Goal: Transaction & Acquisition: Purchase product/service

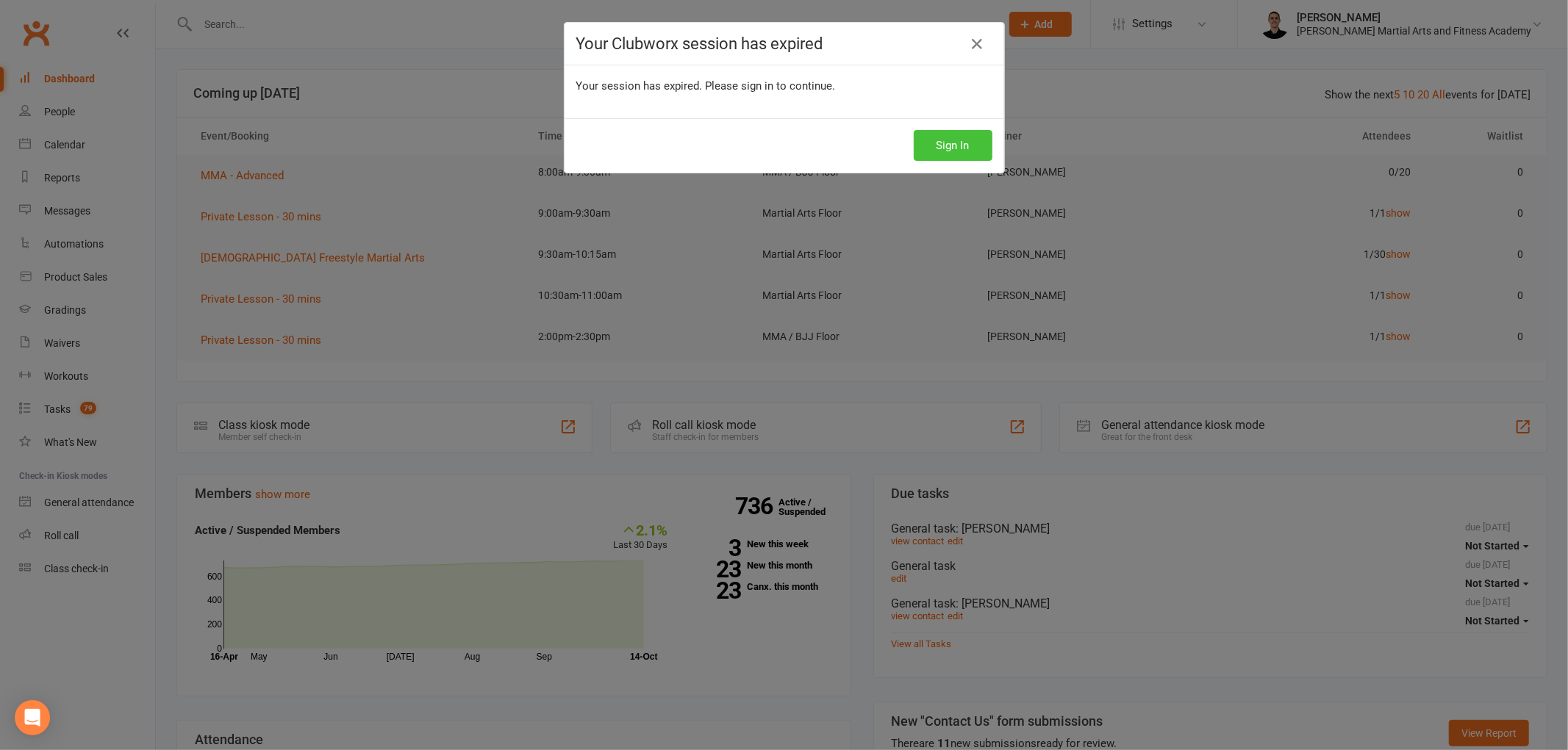
click at [945, 155] on button "Sign In" at bounding box center [953, 145] width 79 height 31
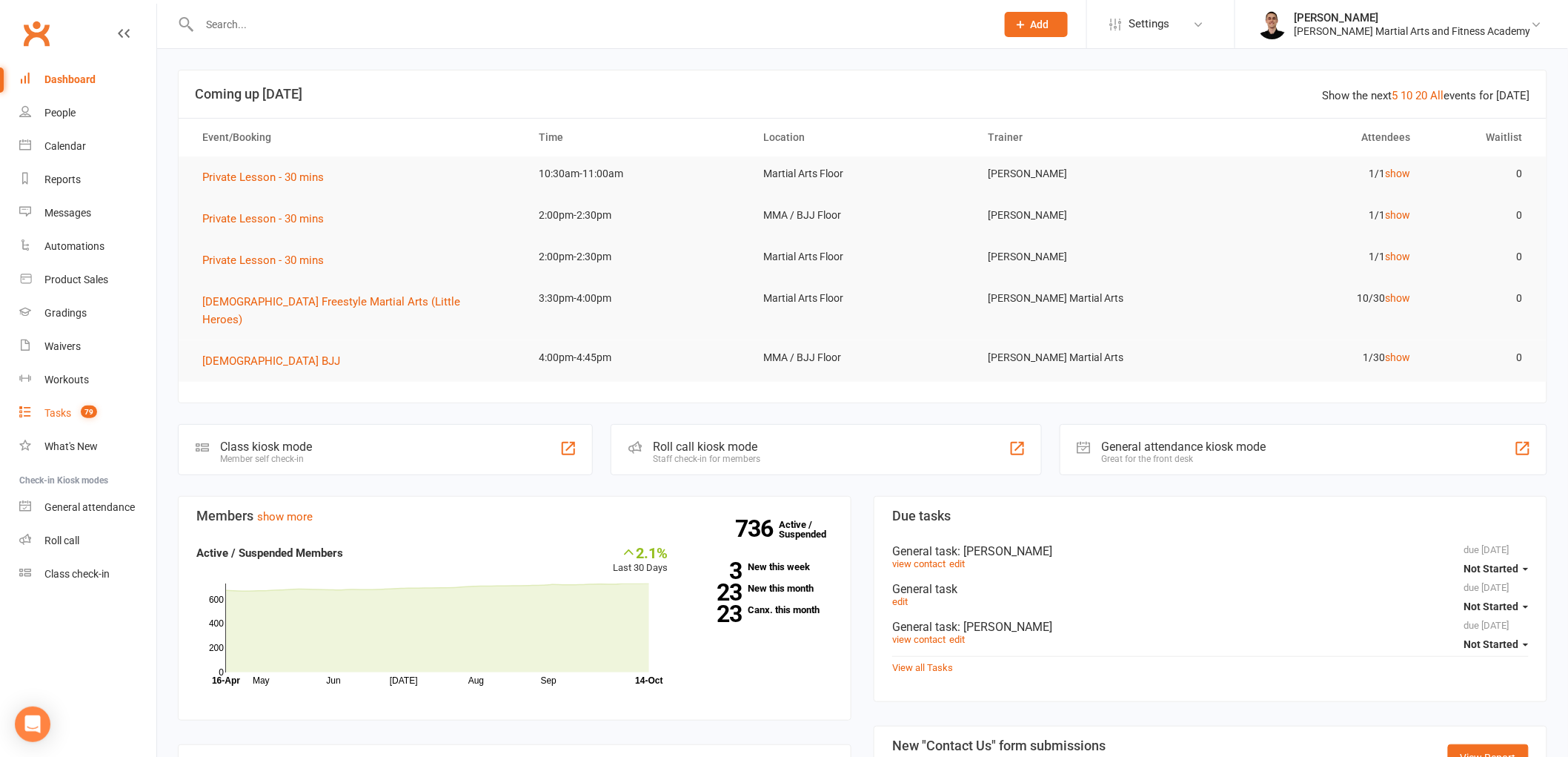
click at [57, 409] on div "Tasks" at bounding box center [57, 413] width 27 height 12
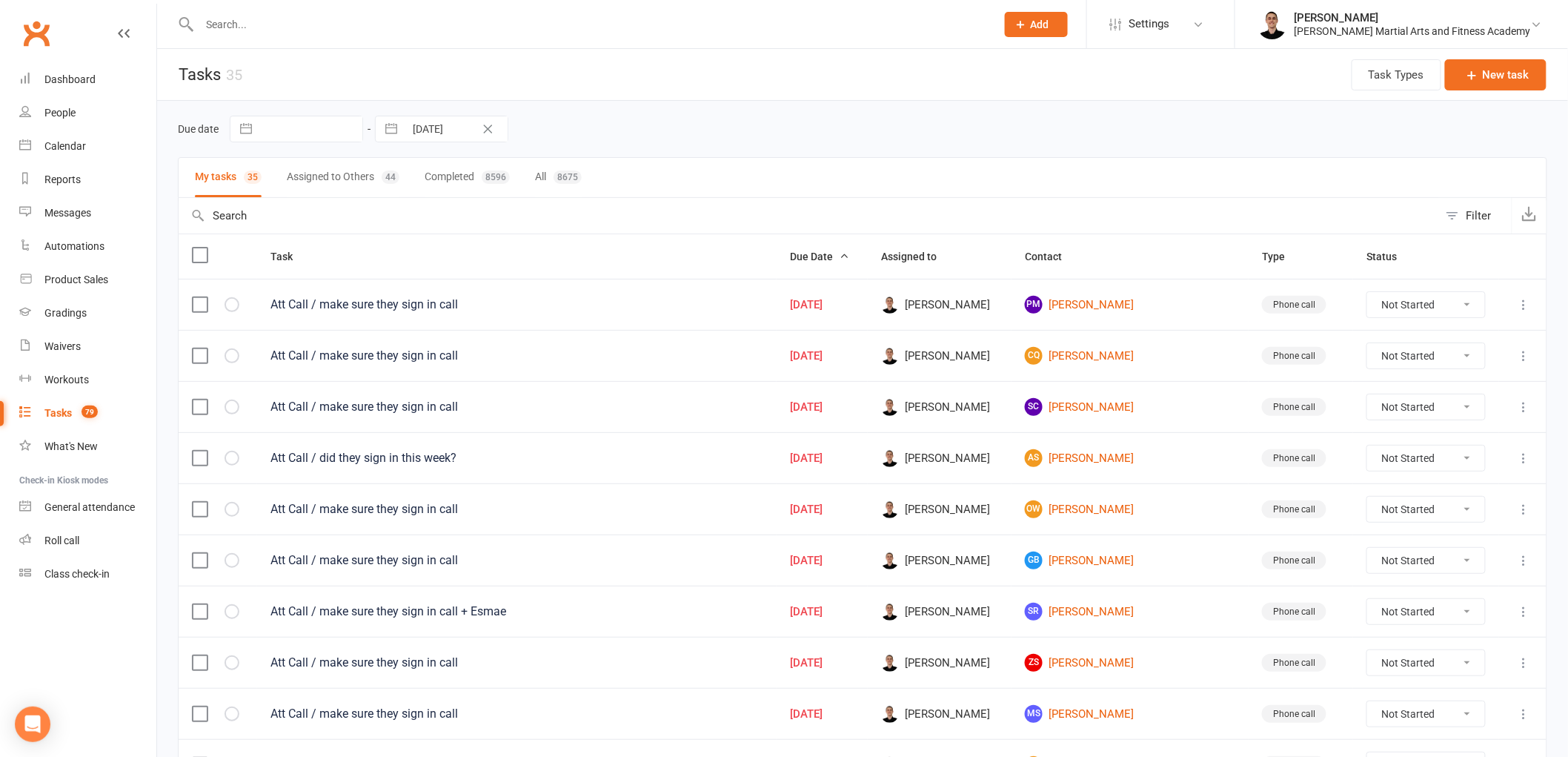
click at [426, 30] on input "text" at bounding box center [590, 24] width 791 height 21
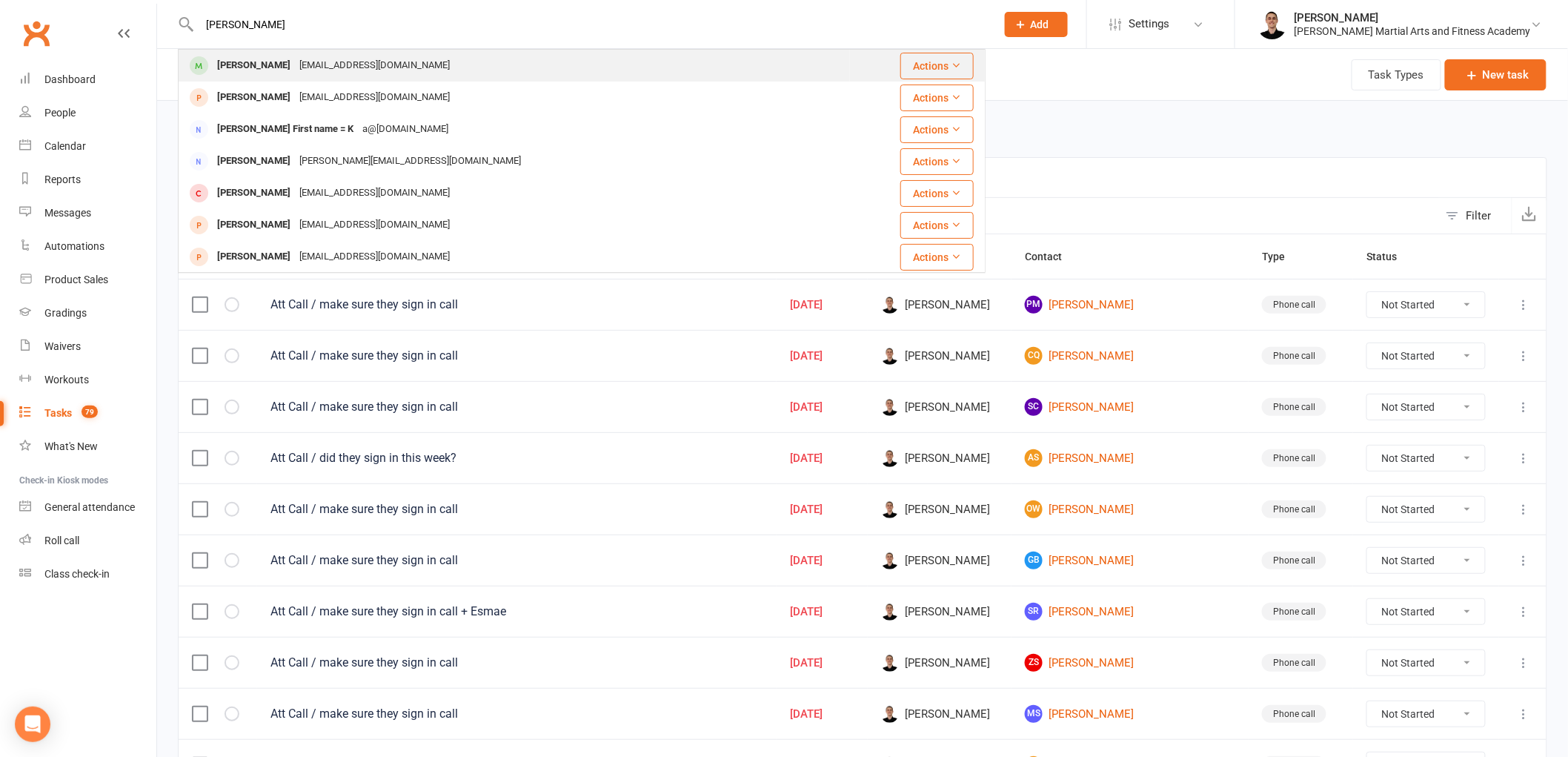
type input "[PERSON_NAME]"
click at [389, 63] on div "[EMAIL_ADDRESS][DOMAIN_NAME]" at bounding box center [374, 66] width 160 height 21
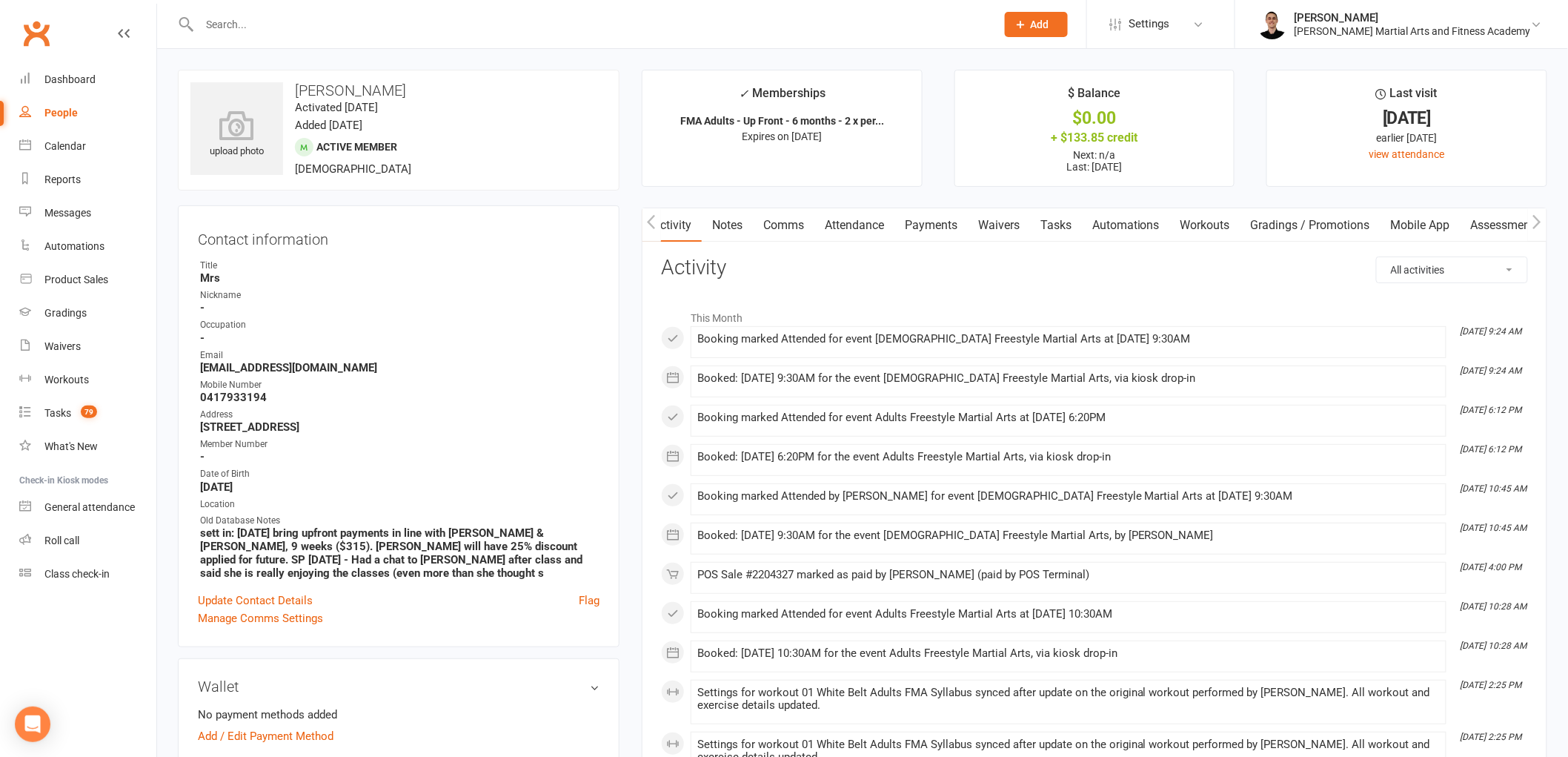
click at [1073, 232] on link "Tasks" at bounding box center [1057, 225] width 52 height 34
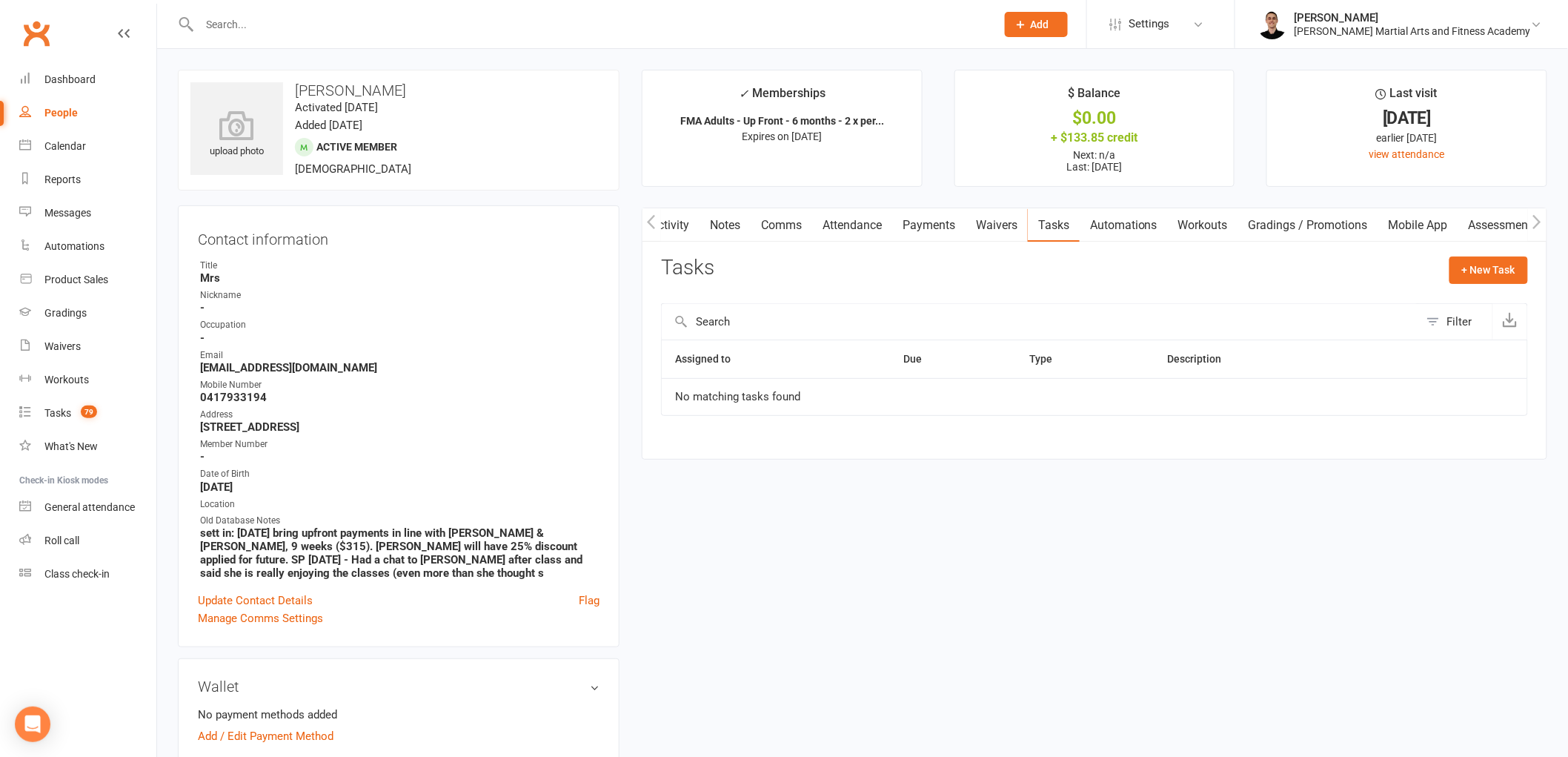
click at [689, 218] on link "Activity" at bounding box center [670, 225] width 60 height 34
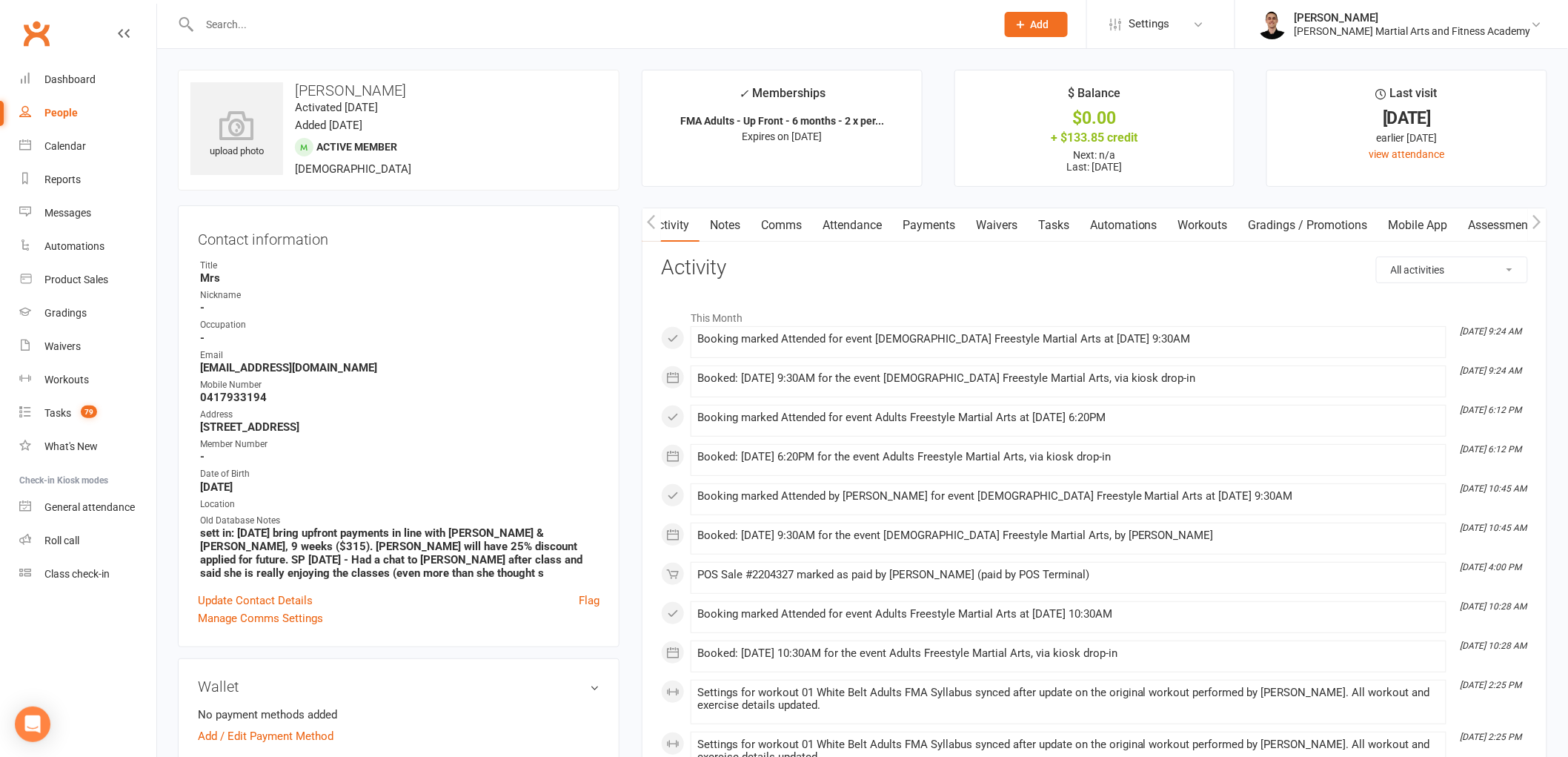
click at [1532, 217] on button "button" at bounding box center [1537, 225] width 18 height 34
click at [1501, 219] on link "Credit balance" at bounding box center [1499, 225] width 95 height 34
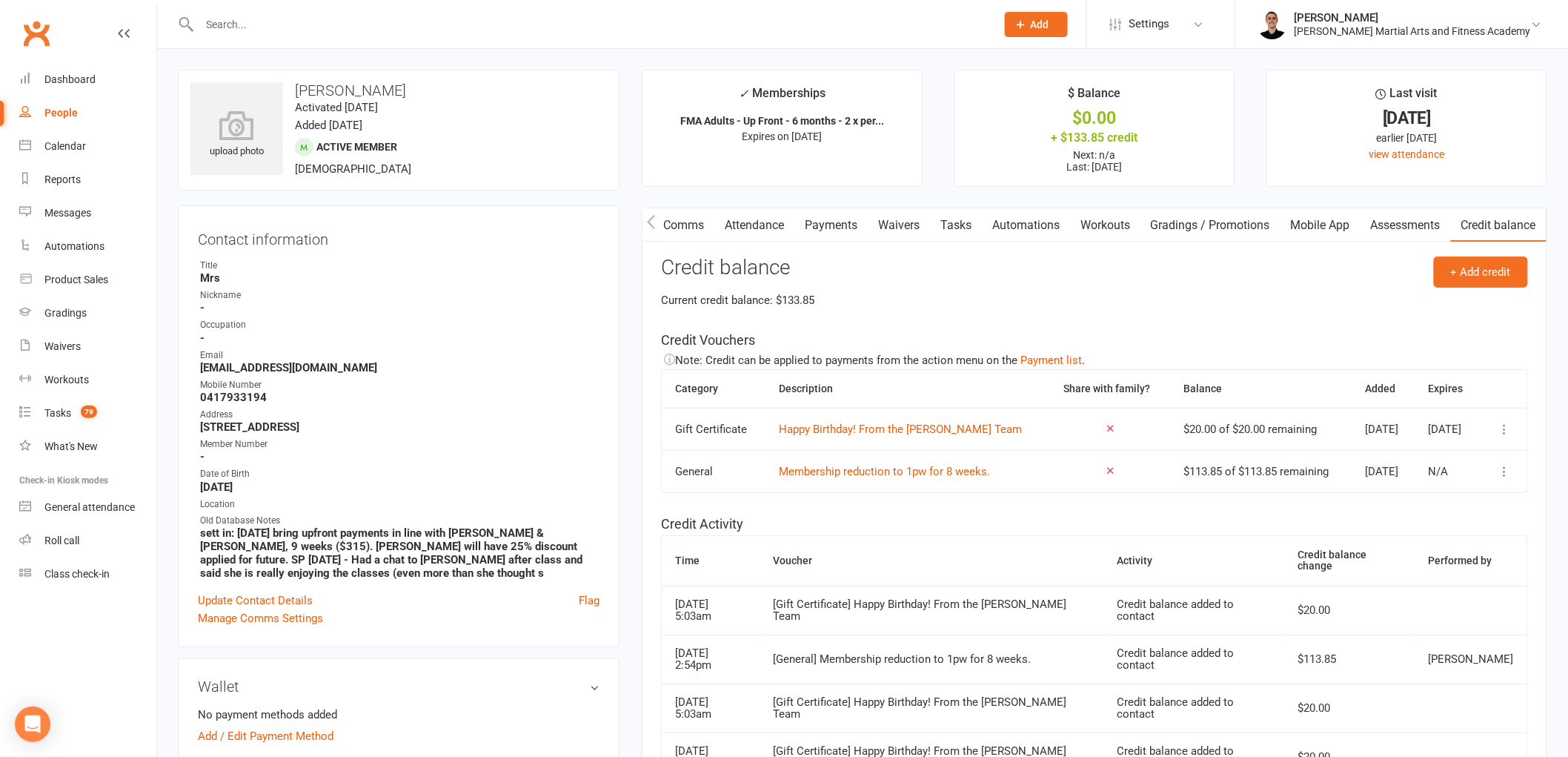
click at [1505, 426] on icon at bounding box center [1505, 429] width 15 height 15
click at [1418, 524] on link "Remove" at bounding box center [1428, 518] width 147 height 30
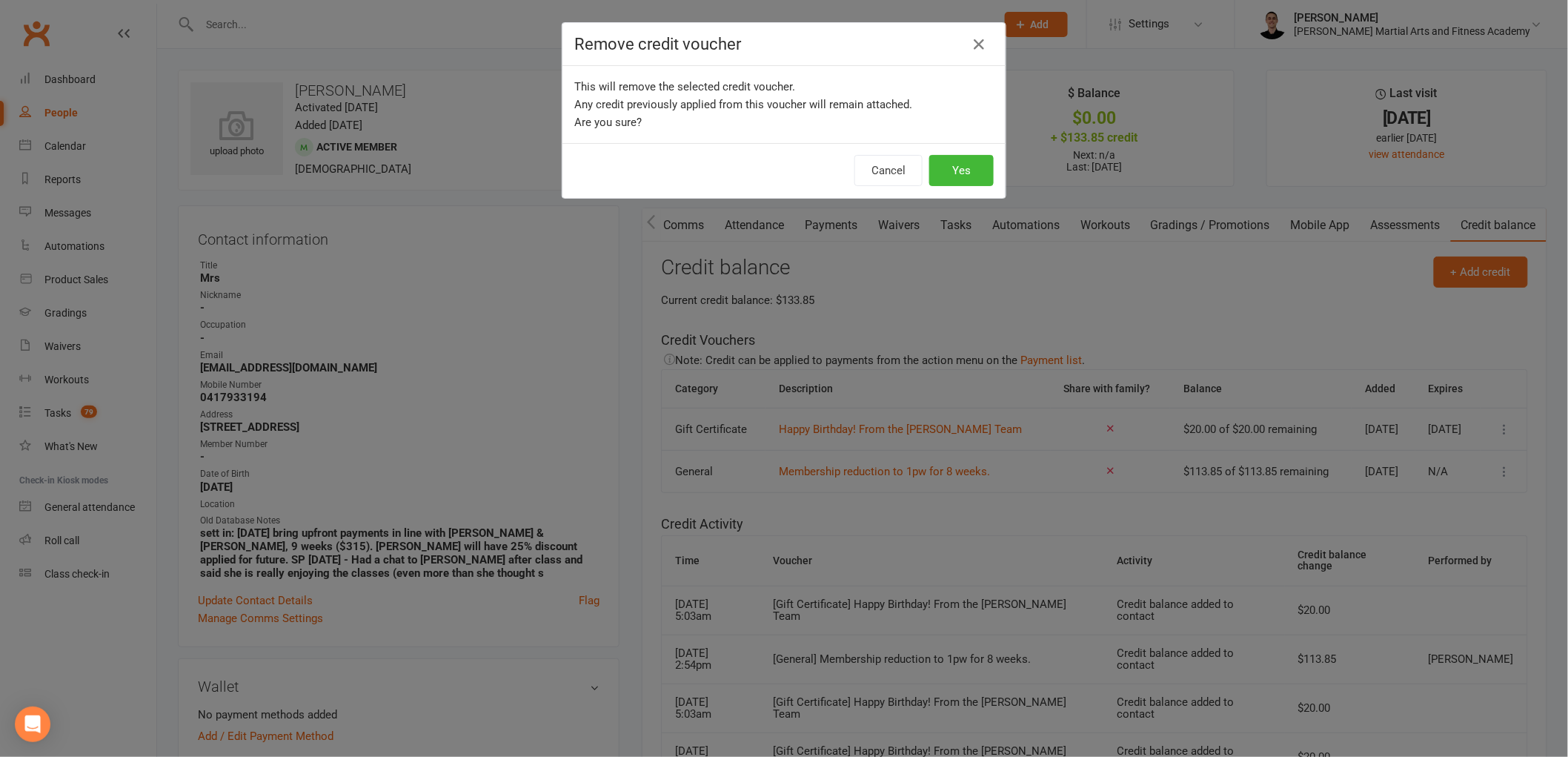
scroll to position [0, 99]
click at [963, 172] on button "Yes" at bounding box center [968, 170] width 64 height 31
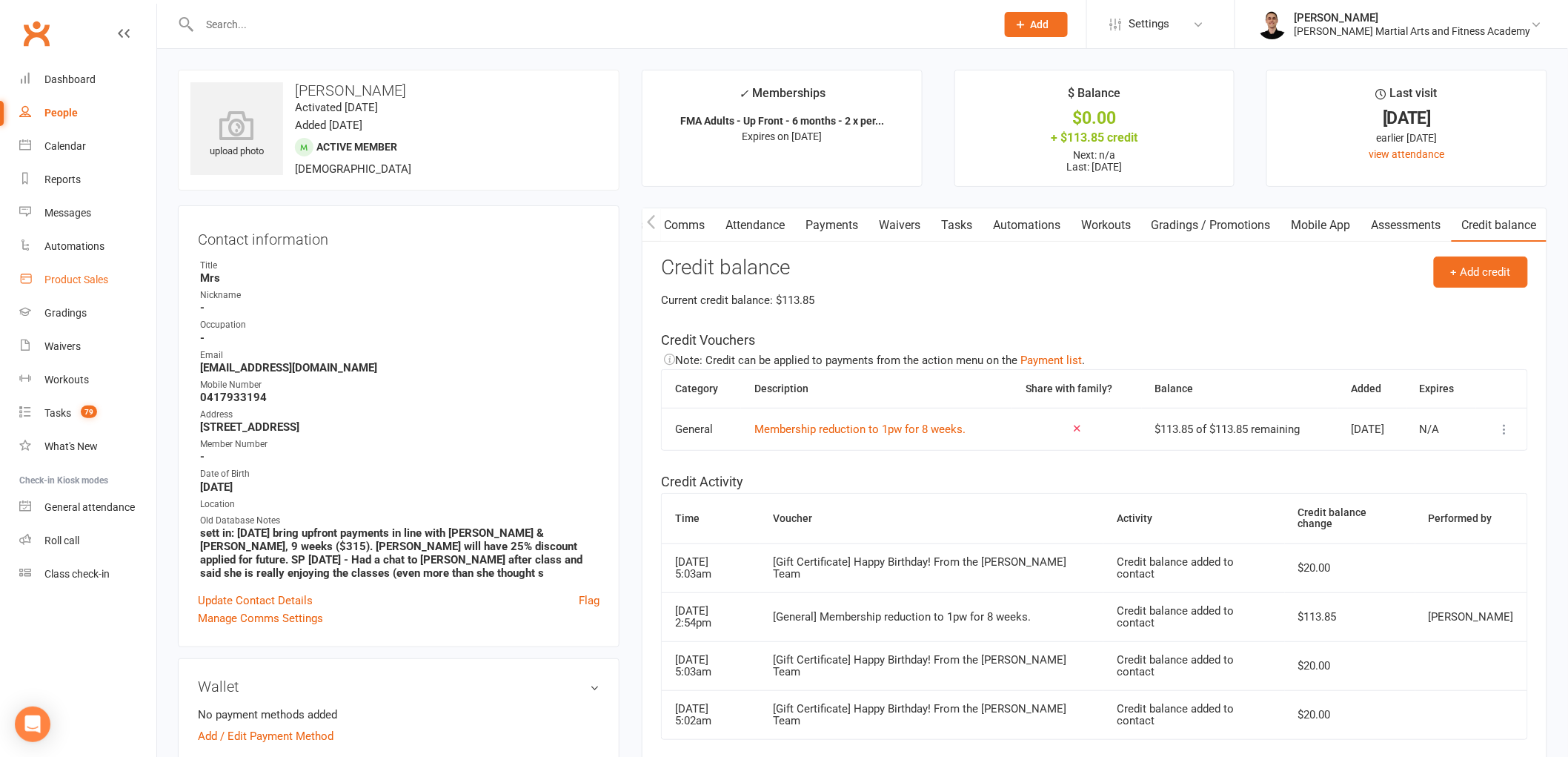
click at [85, 277] on div "Product Sales" at bounding box center [76, 280] width 63 height 12
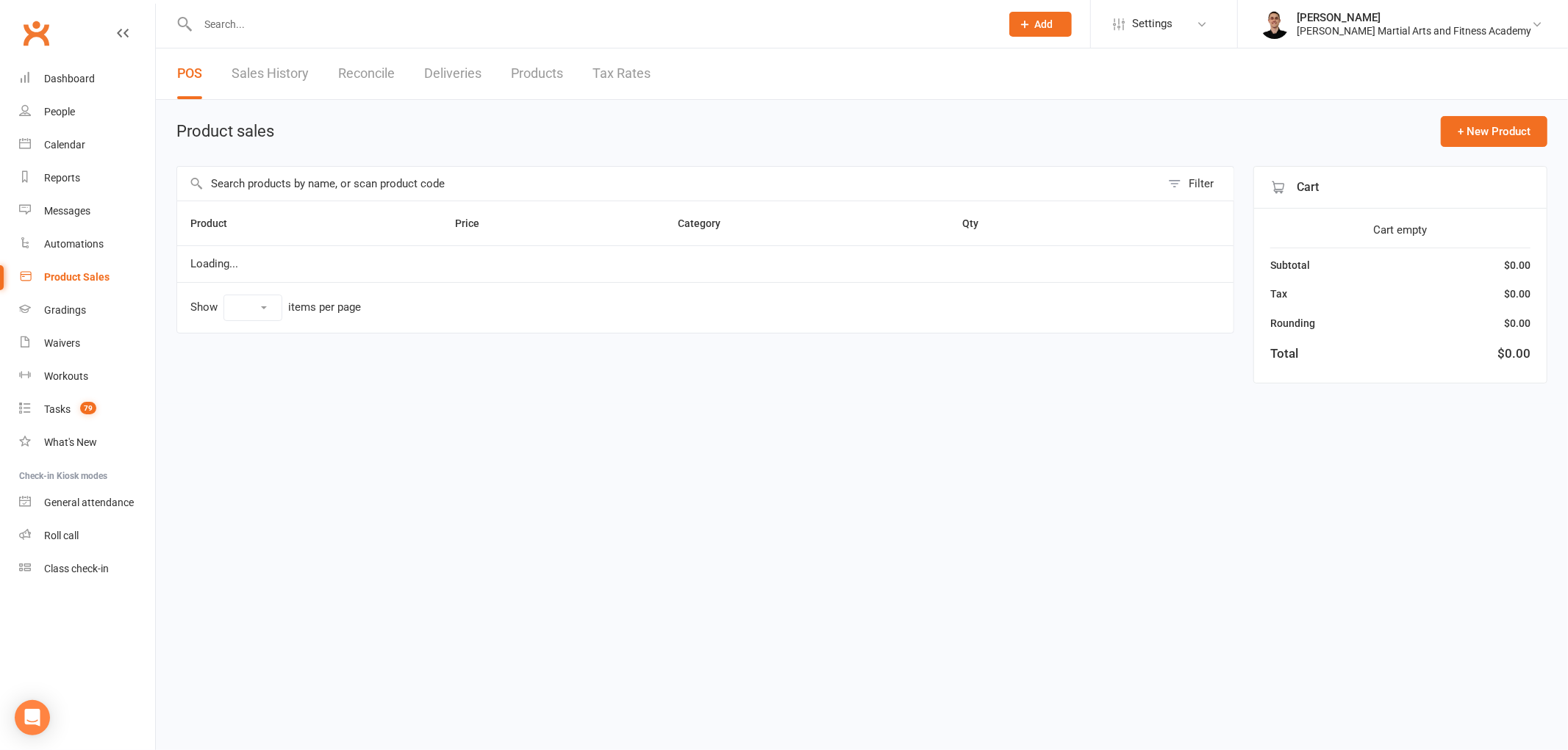
select select "100"
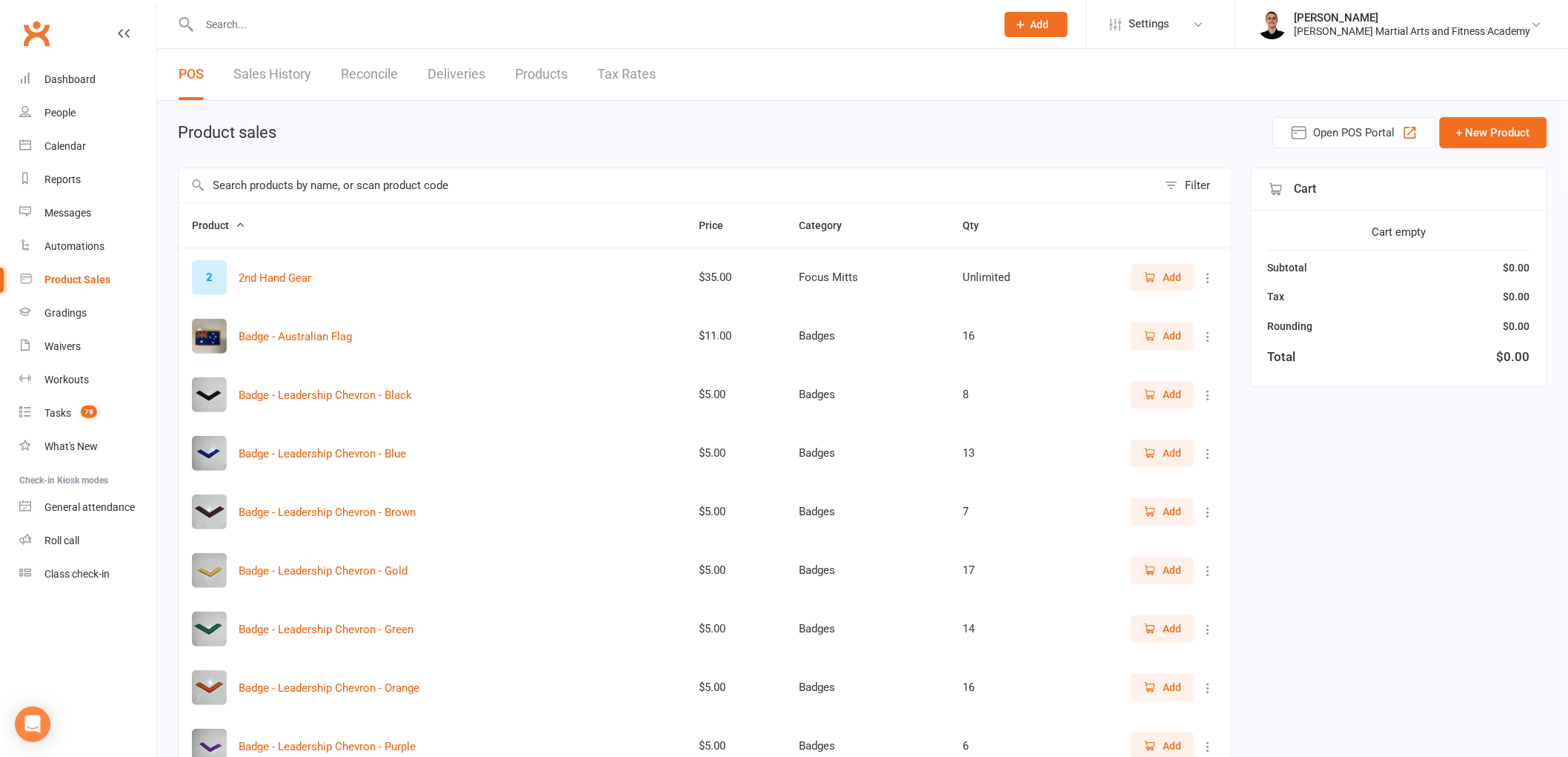
click at [625, 184] on input "text" at bounding box center [668, 185] width 979 height 34
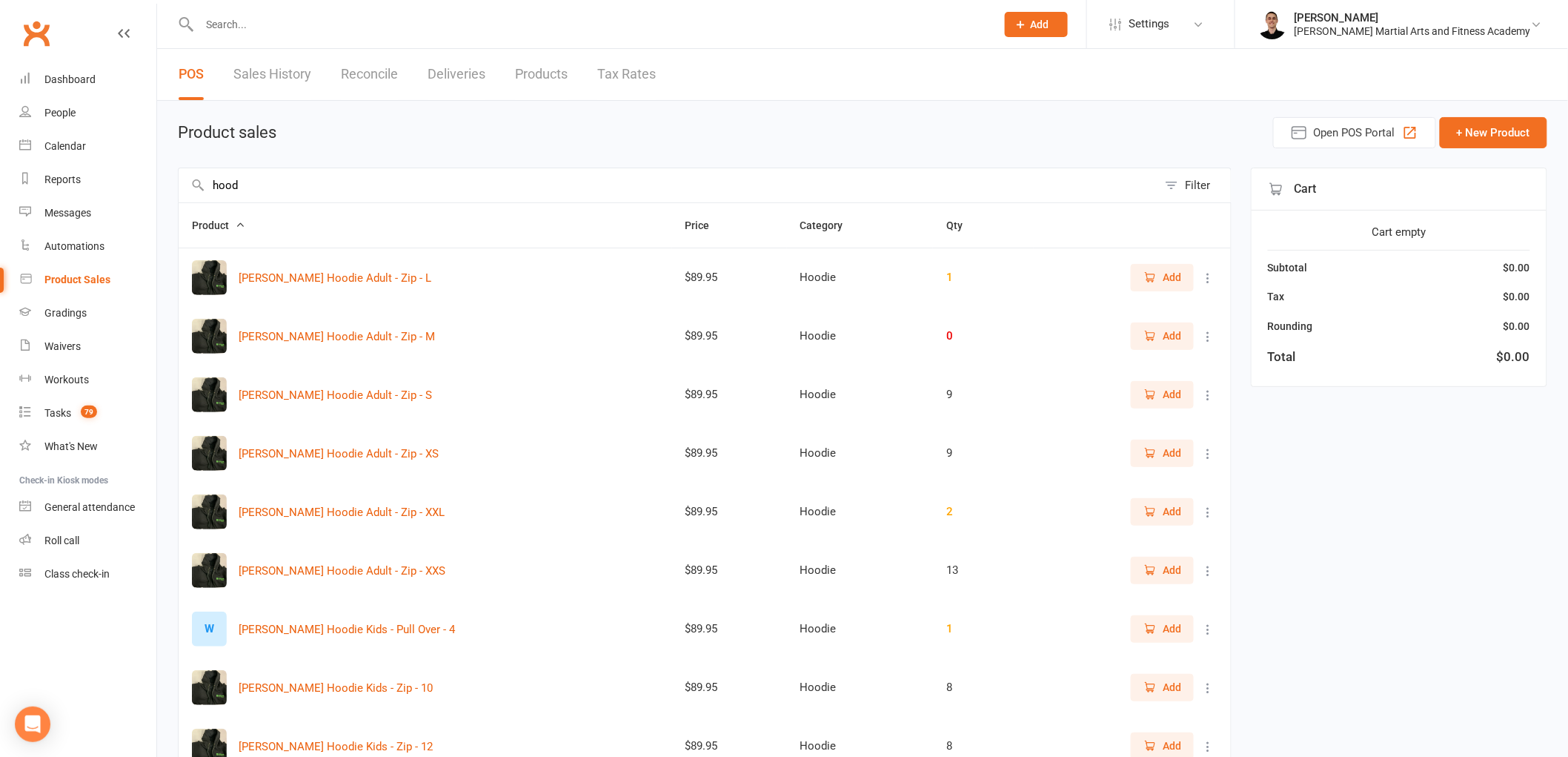
type input "hood"
click at [1160, 273] on span "Add" at bounding box center [1163, 277] width 38 height 16
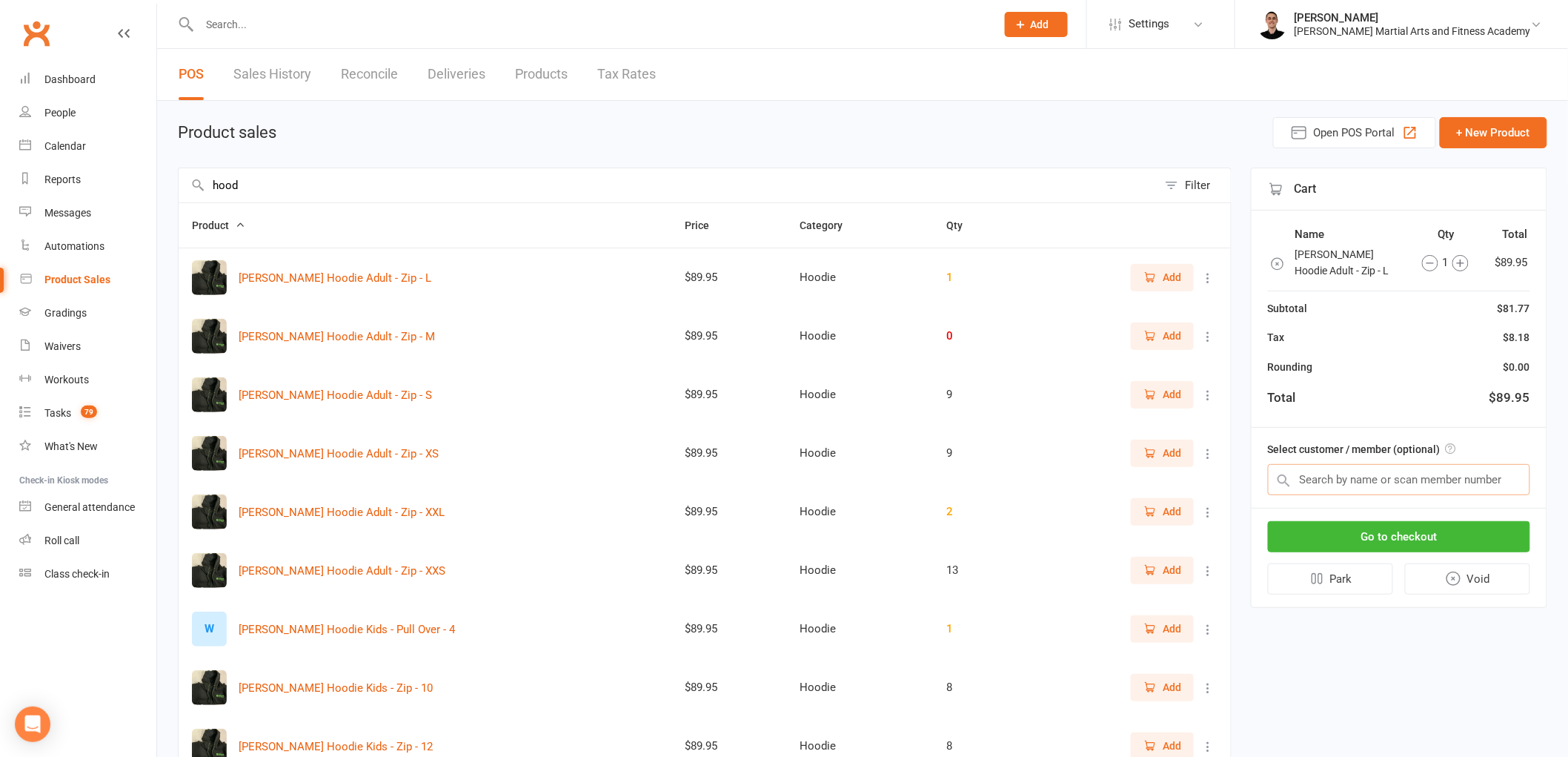
click at [1402, 471] on input "text" at bounding box center [1399, 480] width 263 height 31
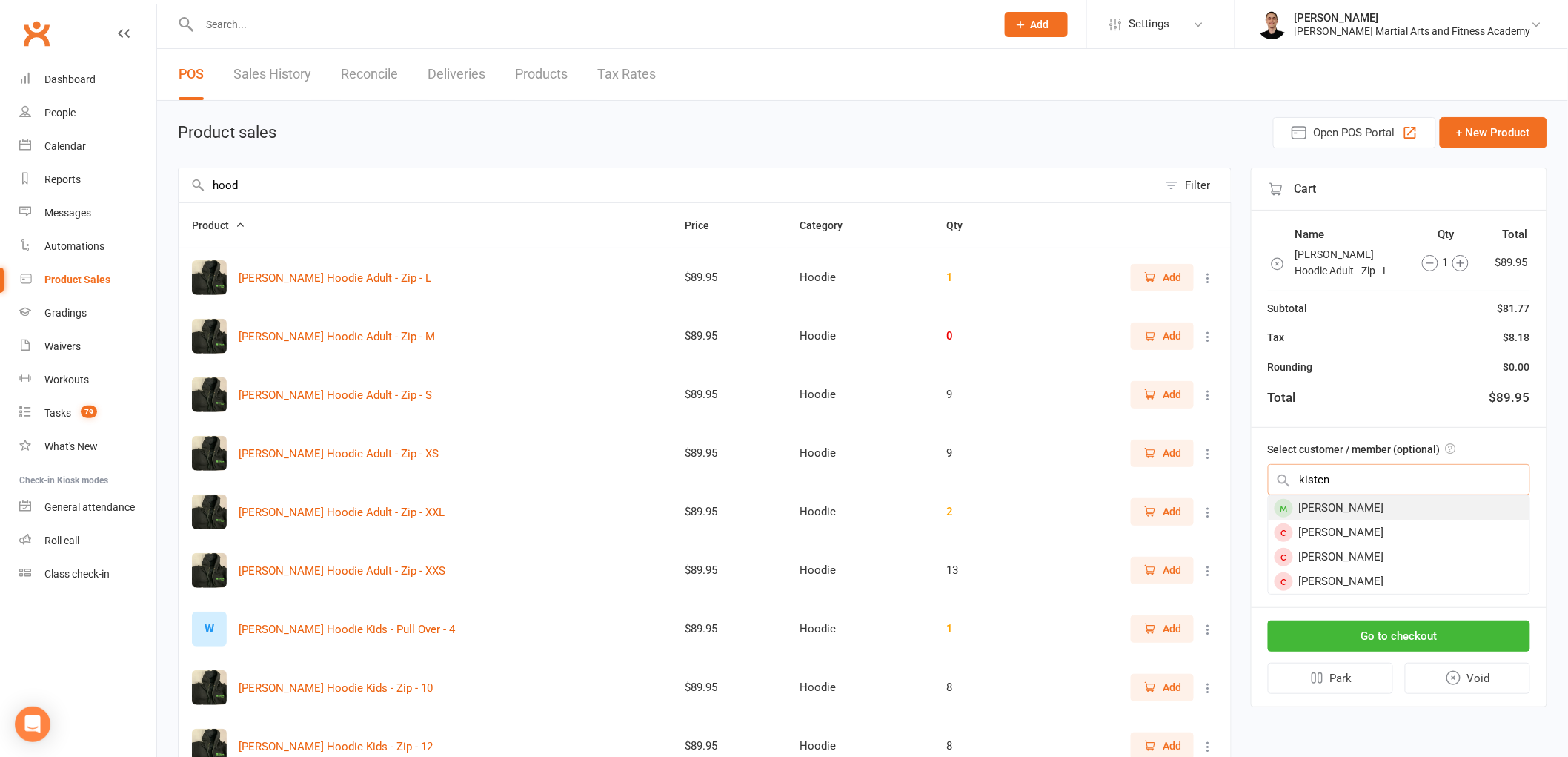
type input "kisten"
click at [1404, 499] on div "[PERSON_NAME]" at bounding box center [1399, 509] width 261 height 24
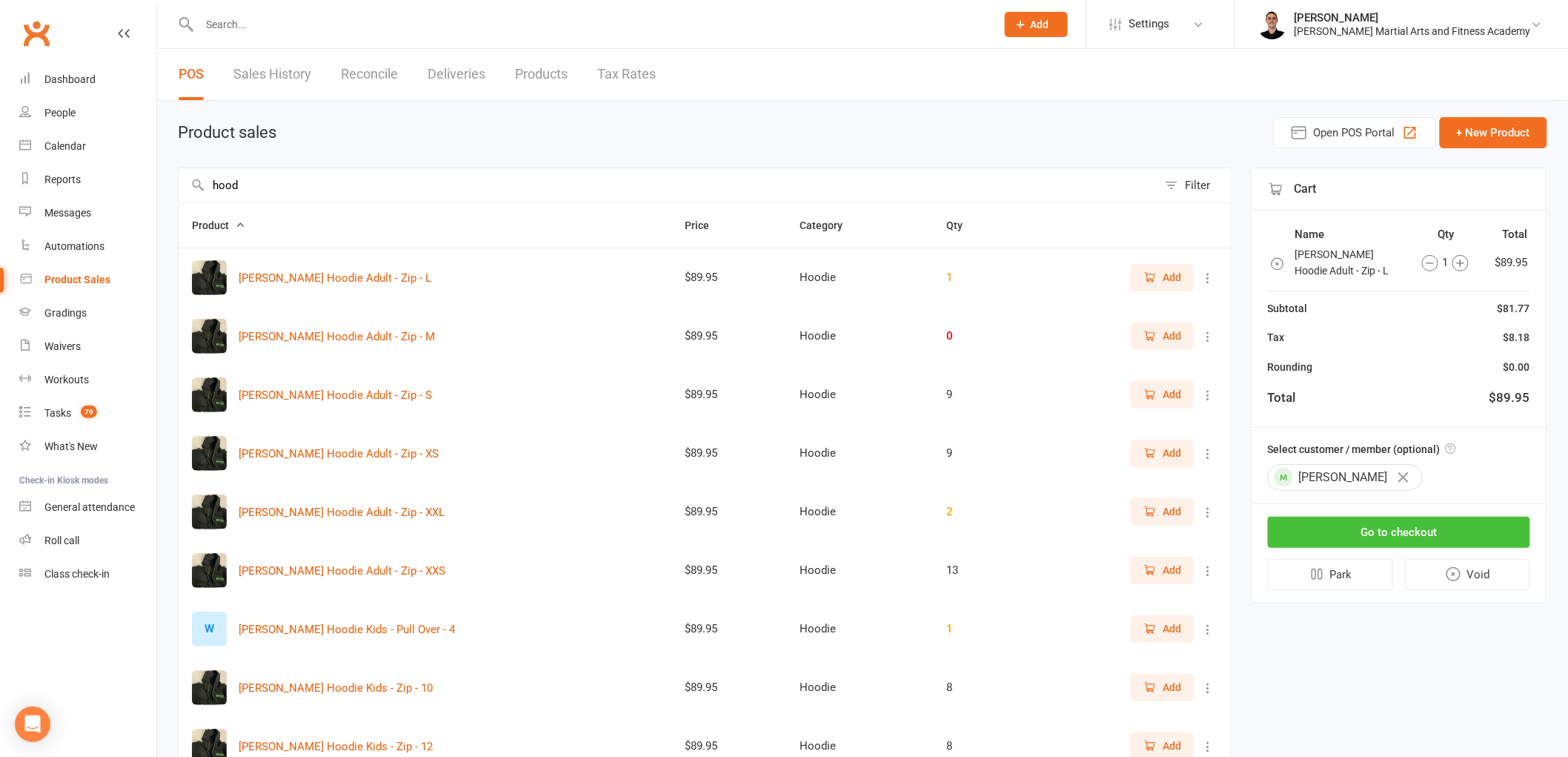
click at [1405, 540] on button "Go to checkout" at bounding box center [1399, 532] width 263 height 31
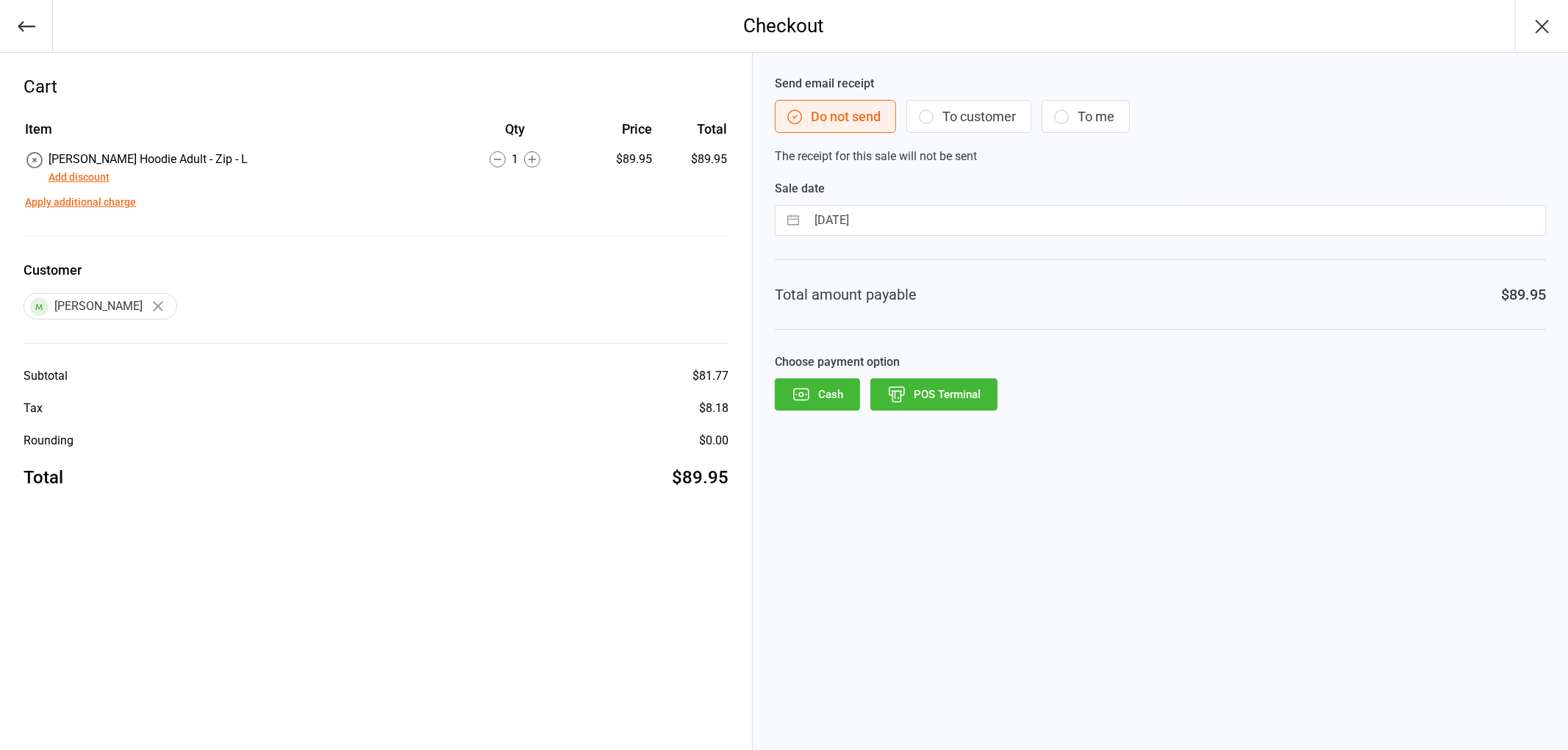
click at [89, 174] on button "Add discount" at bounding box center [79, 177] width 61 height 15
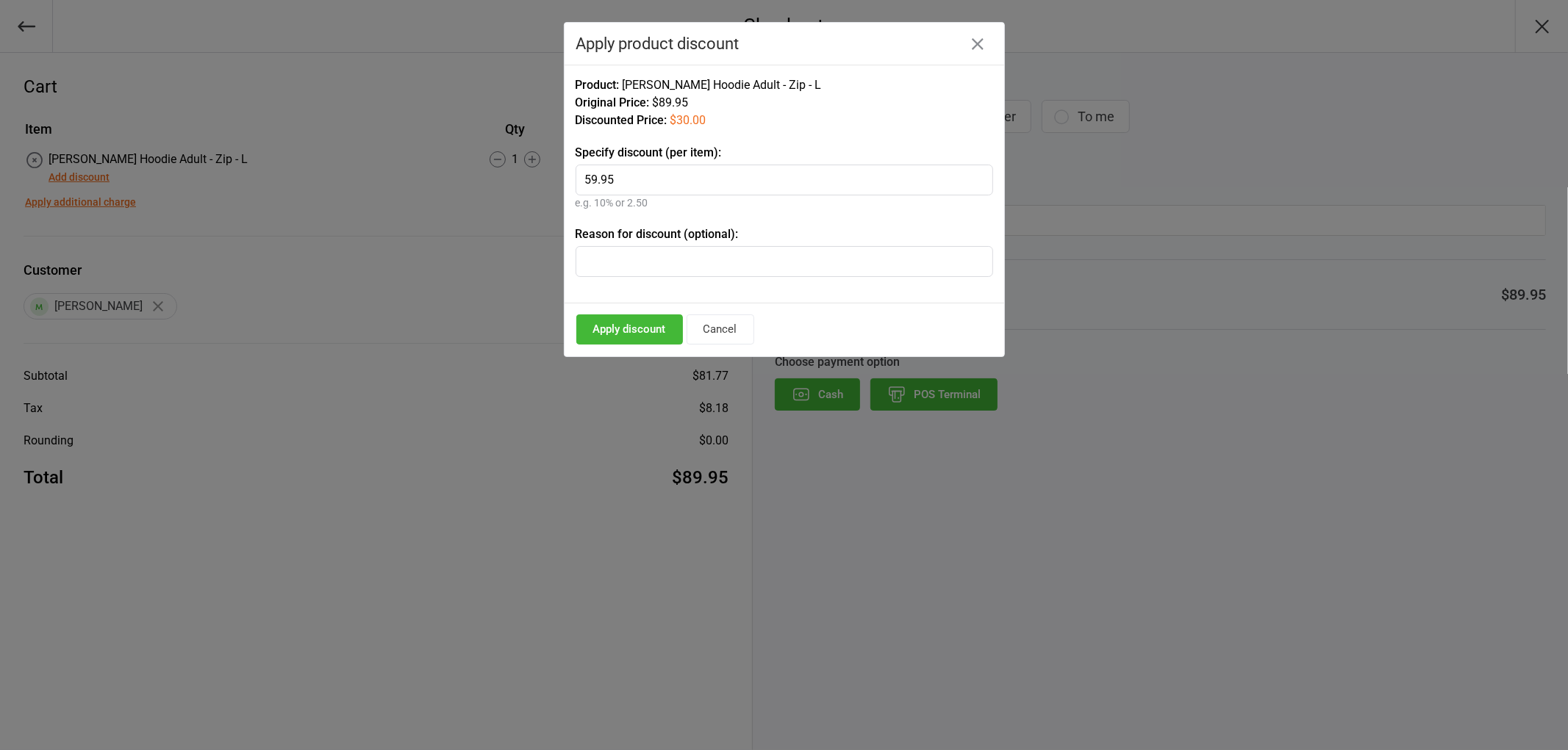
type input "59.95"
click at [625, 260] on input "text" at bounding box center [784, 261] width 417 height 31
type input "special and bday voucher"
click at [597, 319] on button "Apply discount" at bounding box center [629, 330] width 107 height 30
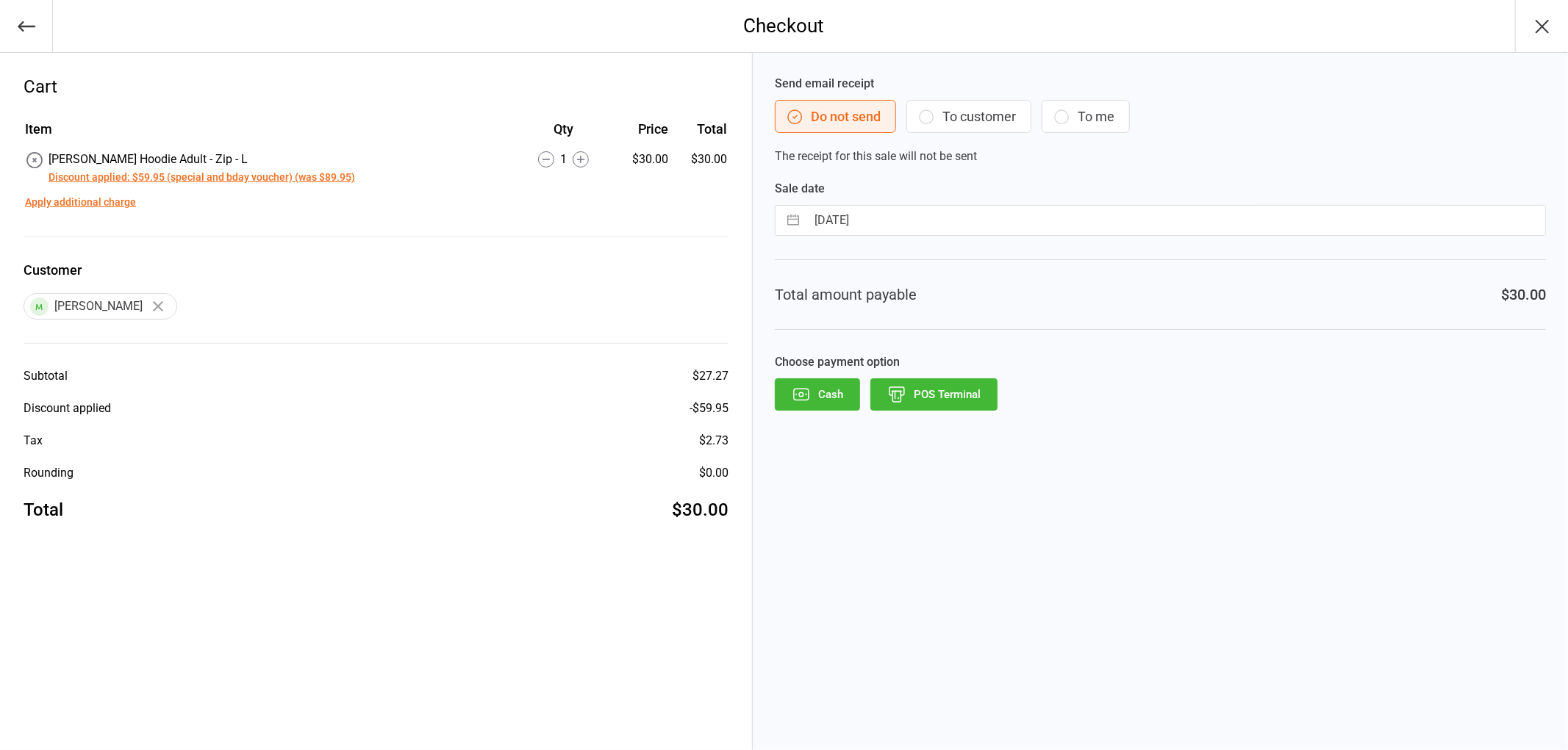
click at [955, 215] on input "[DATE]" at bounding box center [1176, 220] width 739 height 30
select select "8"
select select "2025"
select select "9"
select select "2025"
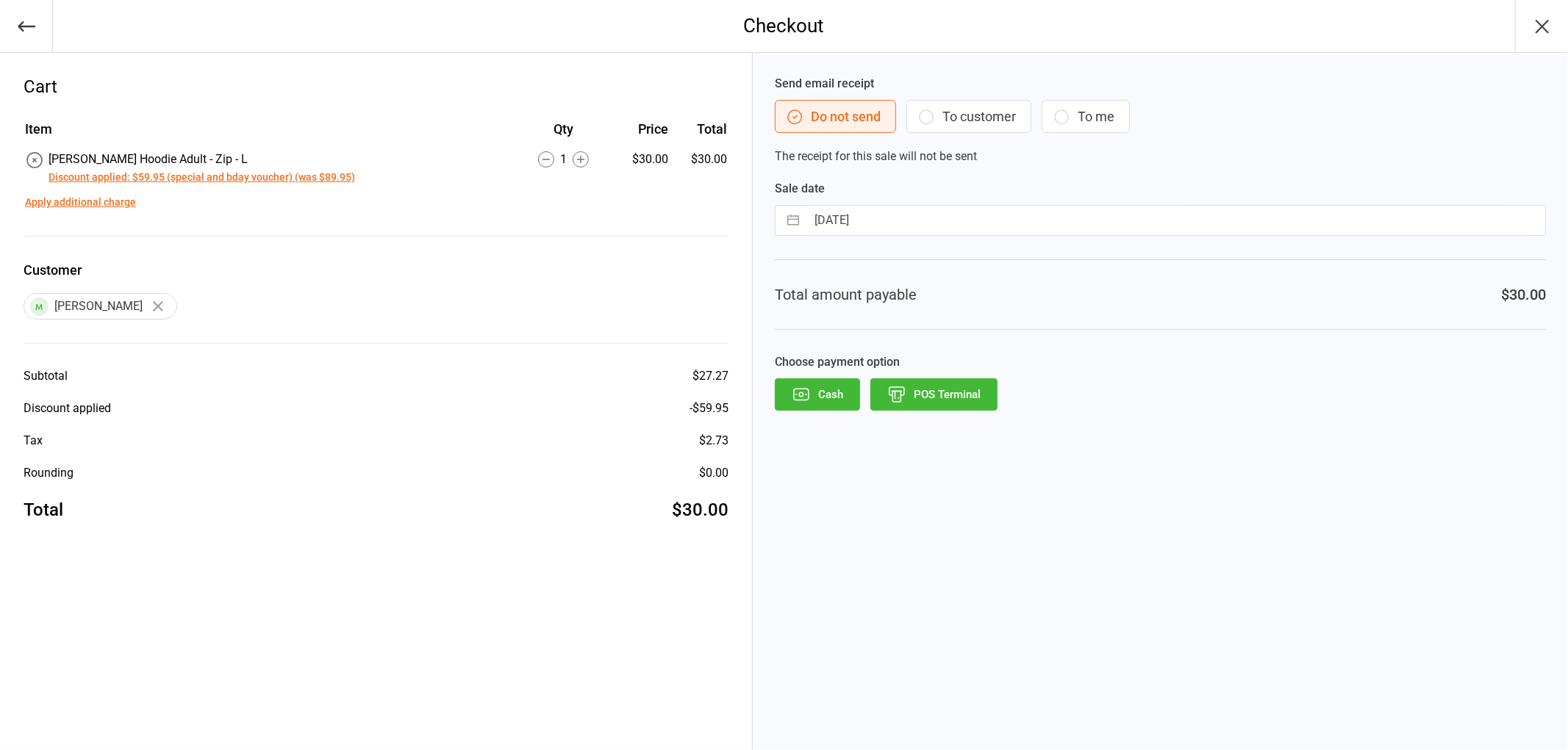
select select "10"
select select "2025"
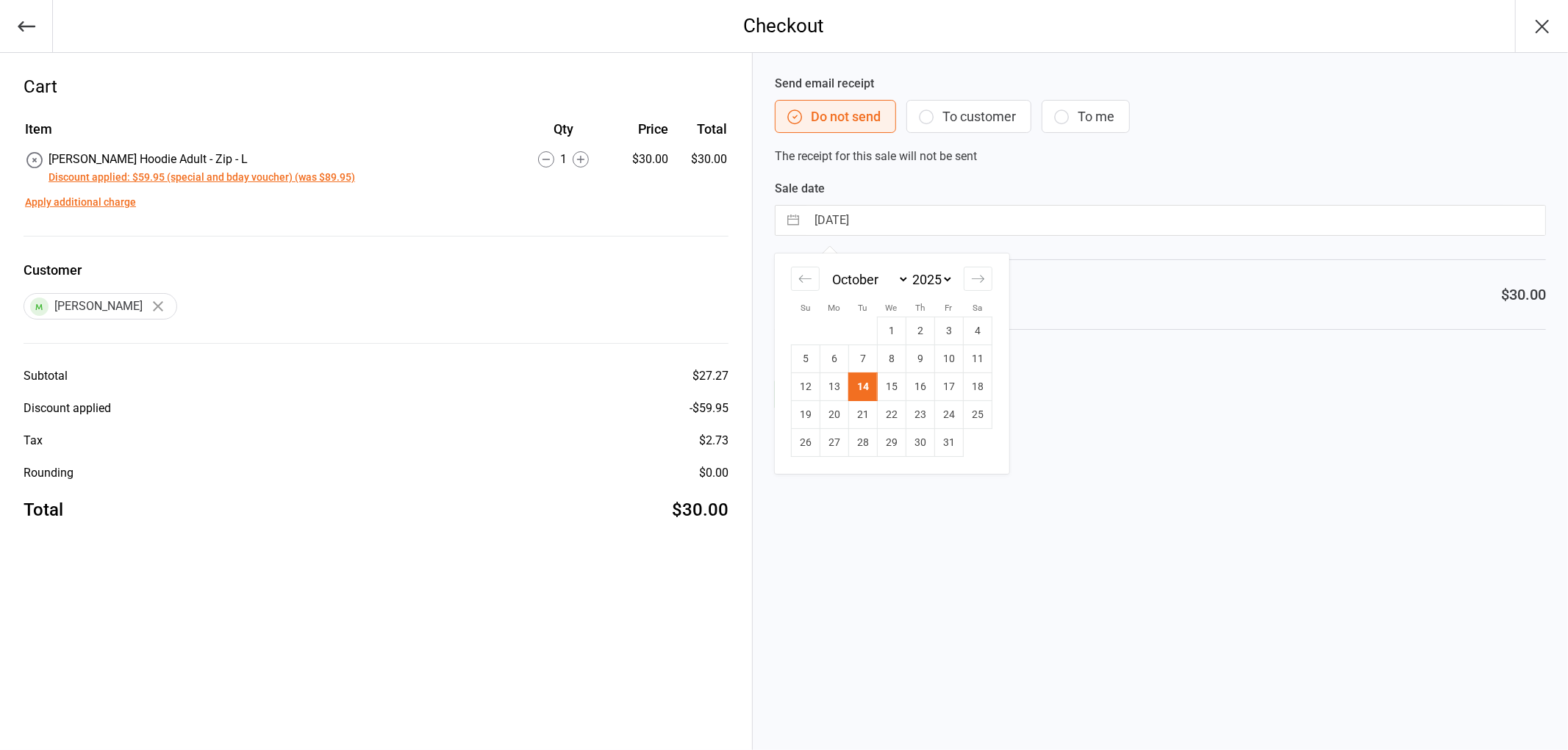
click at [864, 378] on td "14" at bounding box center [862, 387] width 29 height 28
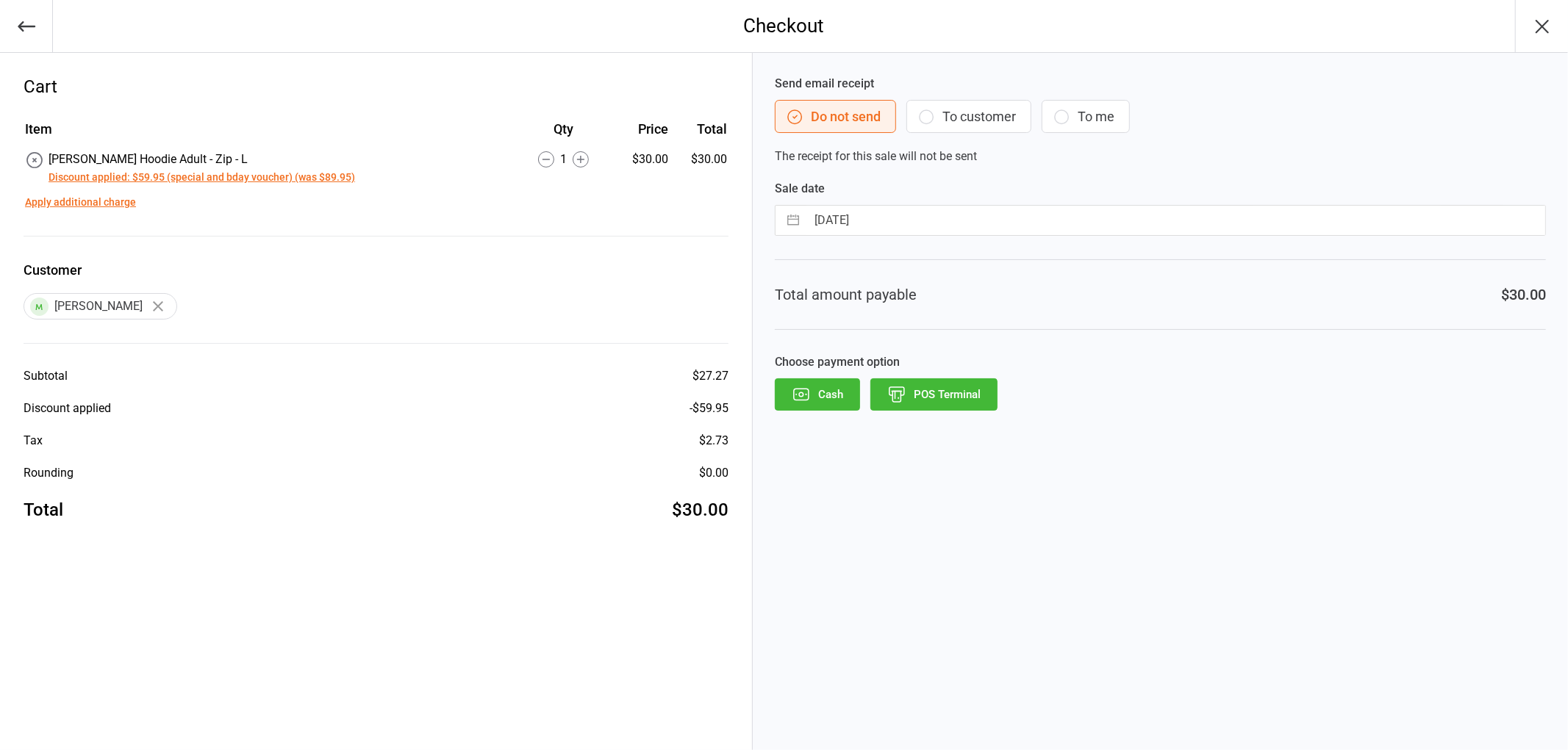
click at [934, 392] on button "POS Terminal" at bounding box center [934, 394] width 127 height 33
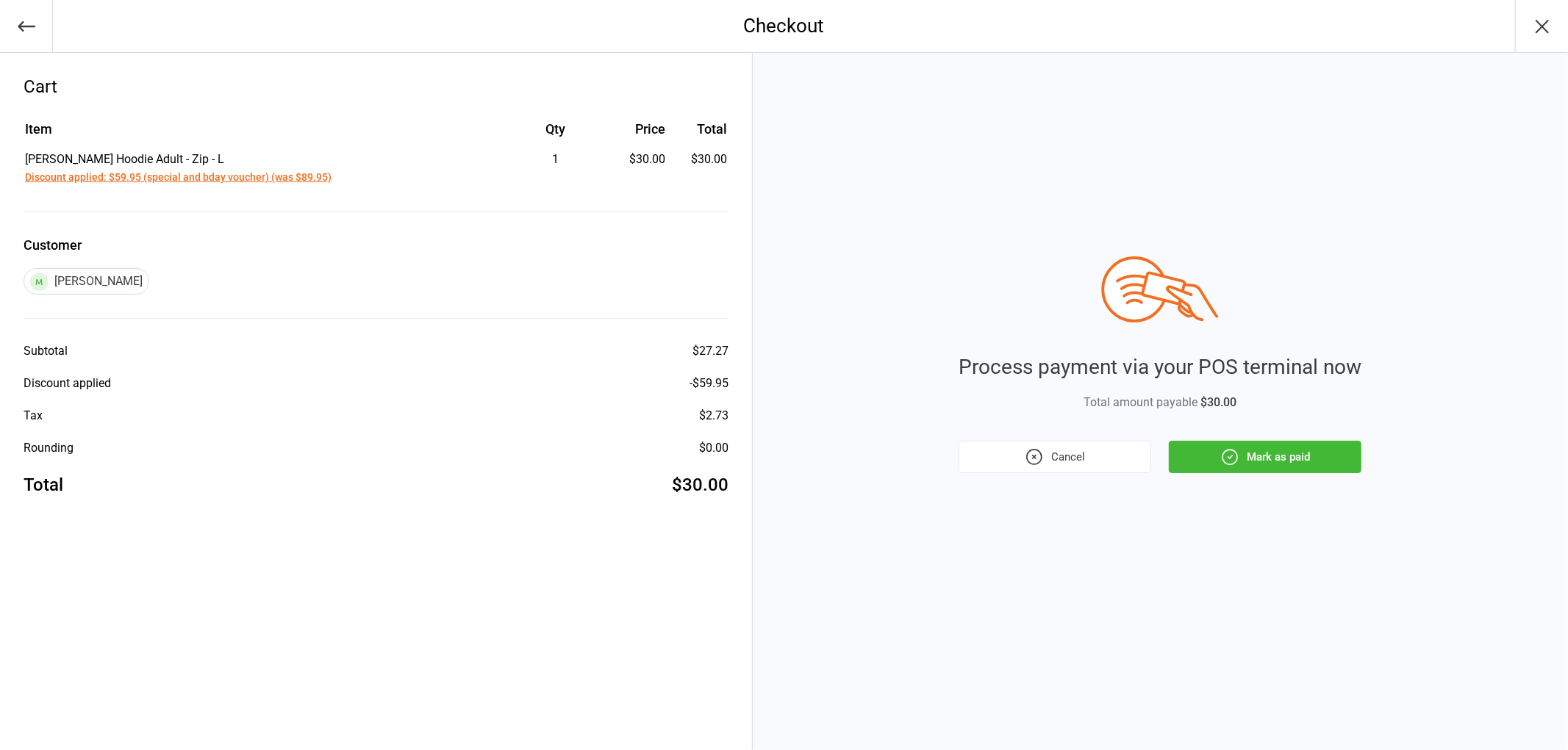
click at [1329, 464] on button "Mark as paid" at bounding box center [1265, 457] width 192 height 33
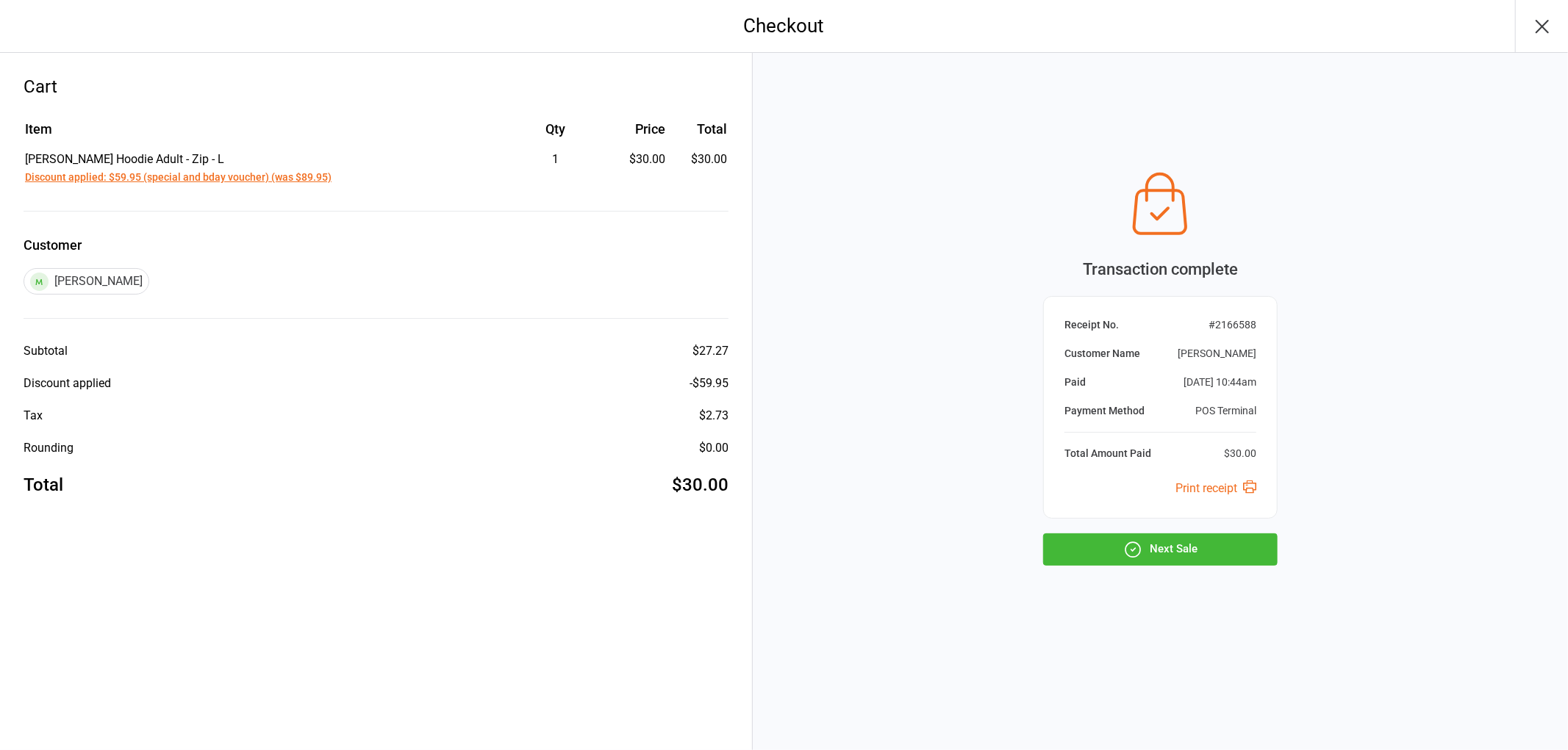
click at [1176, 548] on button "Next Sale" at bounding box center [1161, 549] width 235 height 33
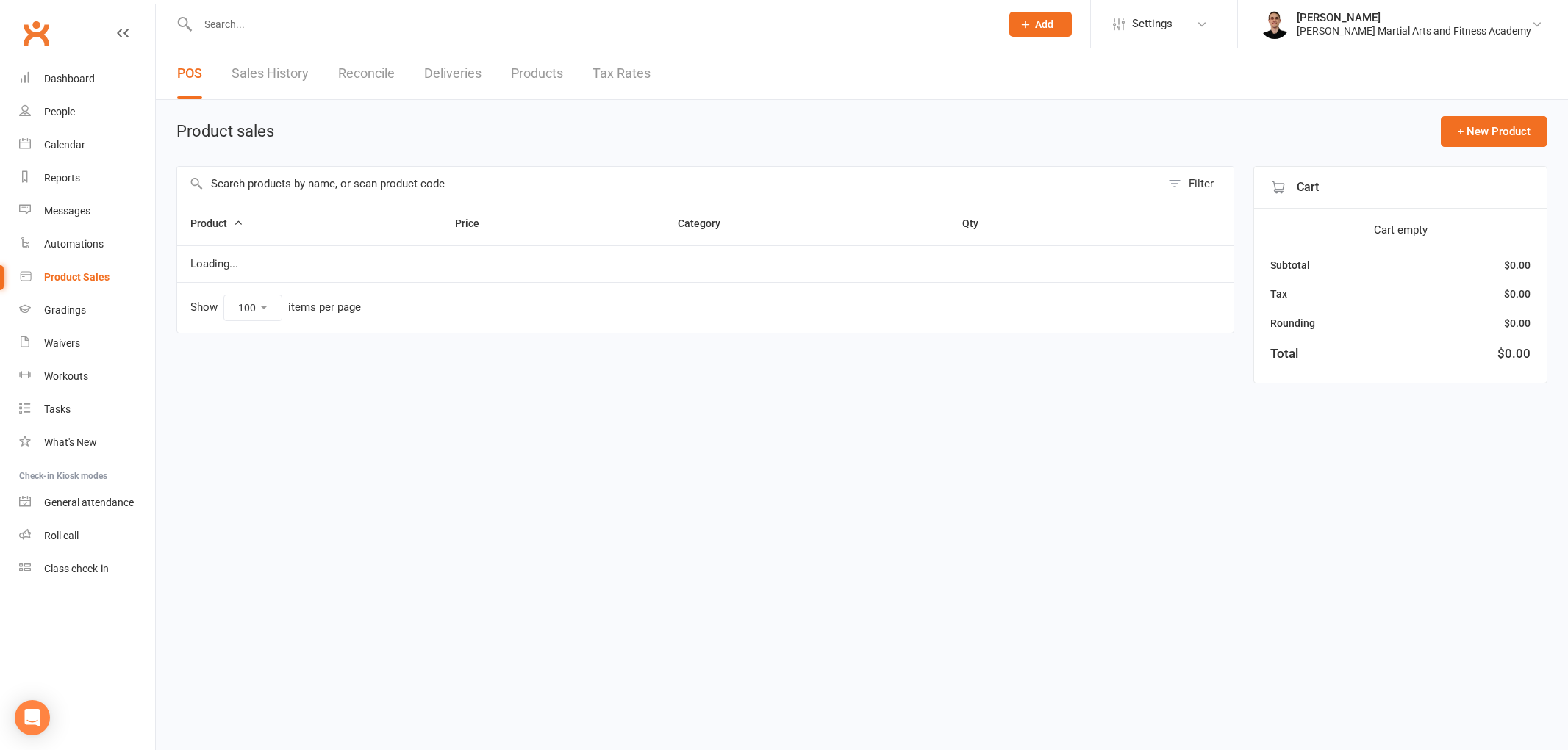
select select "100"
